Goal: Task Accomplishment & Management: Complete application form

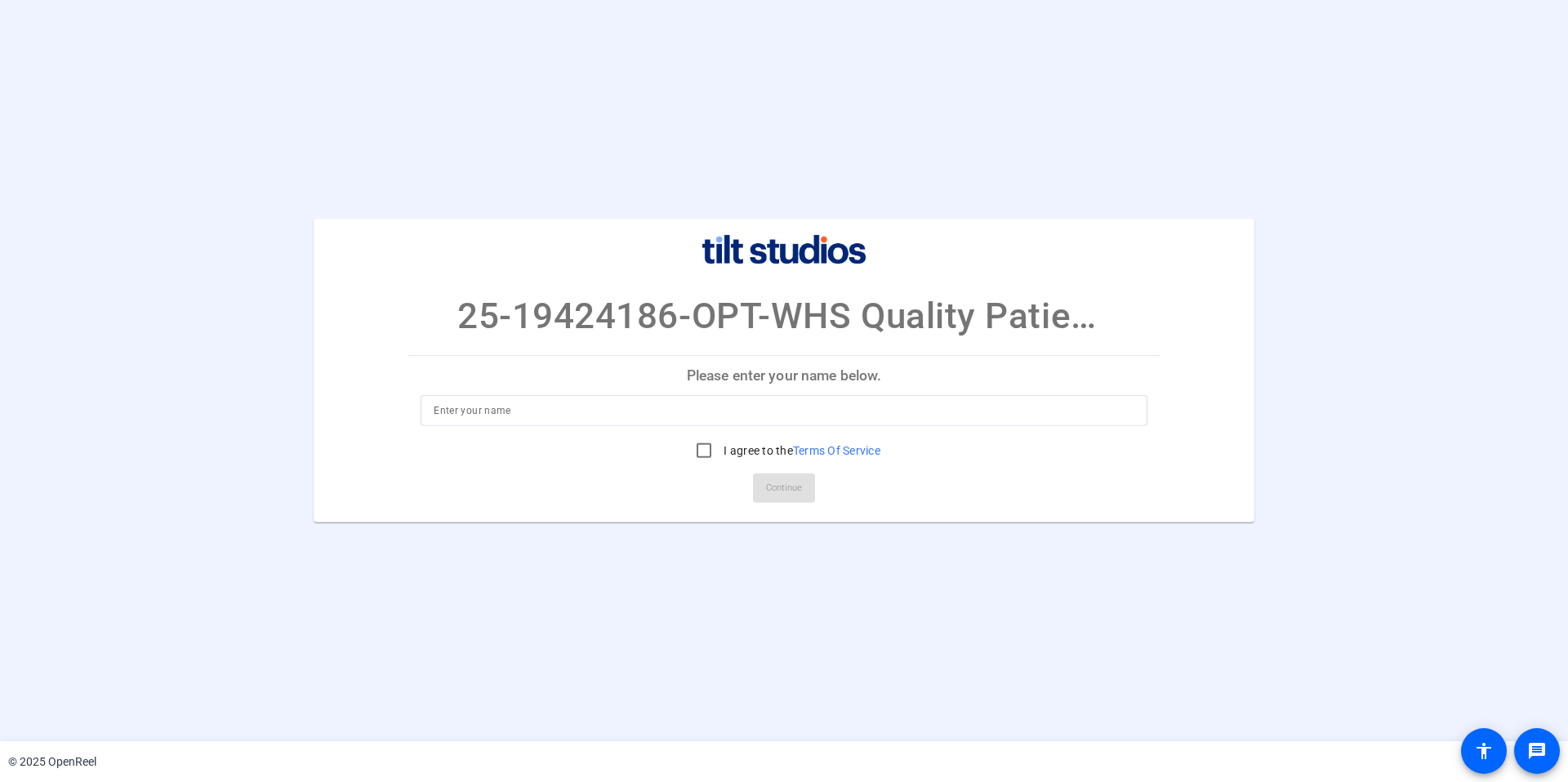
click at [489, 417] on input at bounding box center [784, 411] width 701 height 20
type input "[PERSON_NAME]"
click at [718, 445] on div at bounding box center [704, 451] width 39 height 39
checkbox input "true"
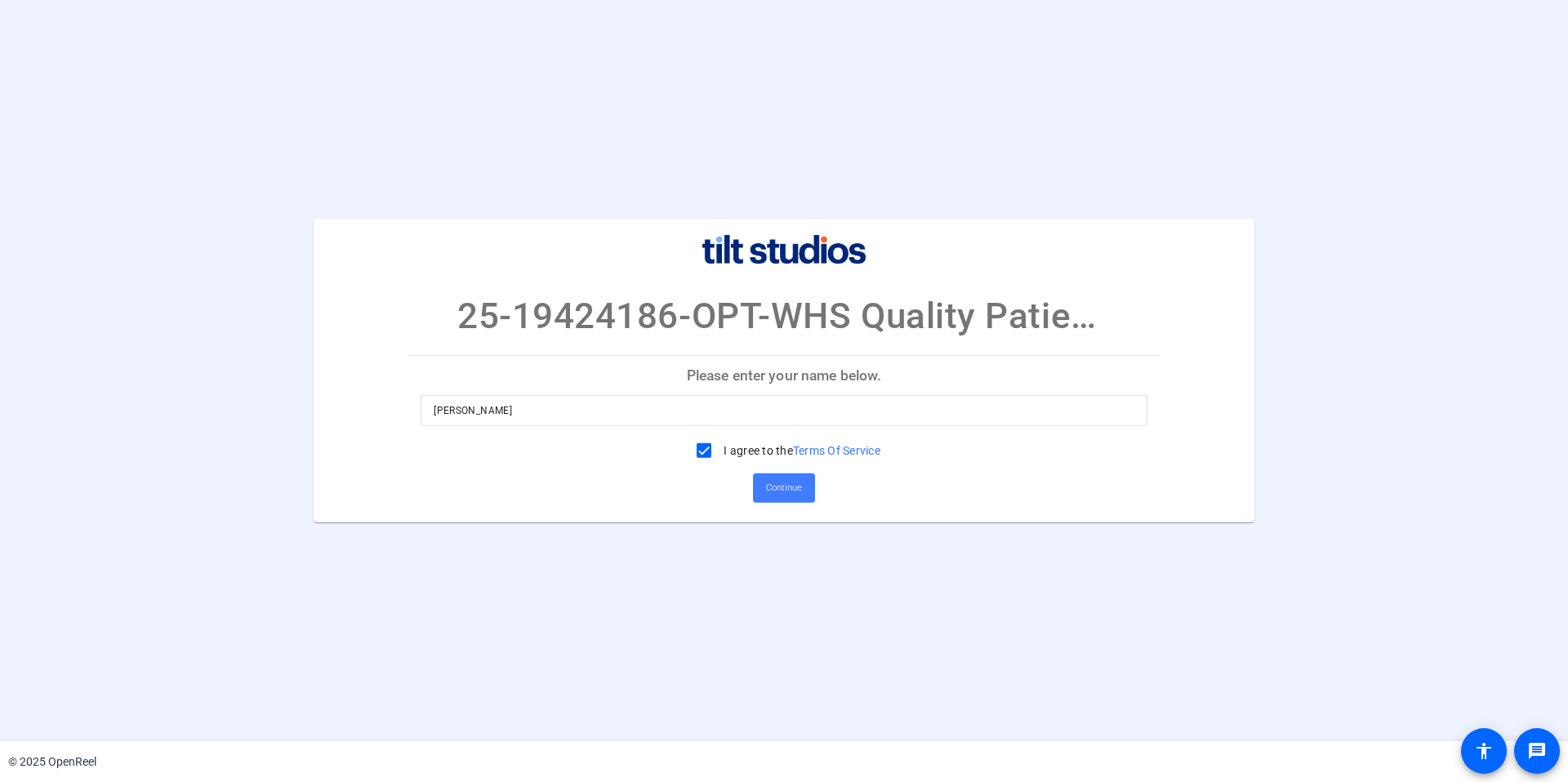
click at [781, 489] on span "Continue" at bounding box center [784, 488] width 36 height 25
